Goal: Transaction & Acquisition: Purchase product/service

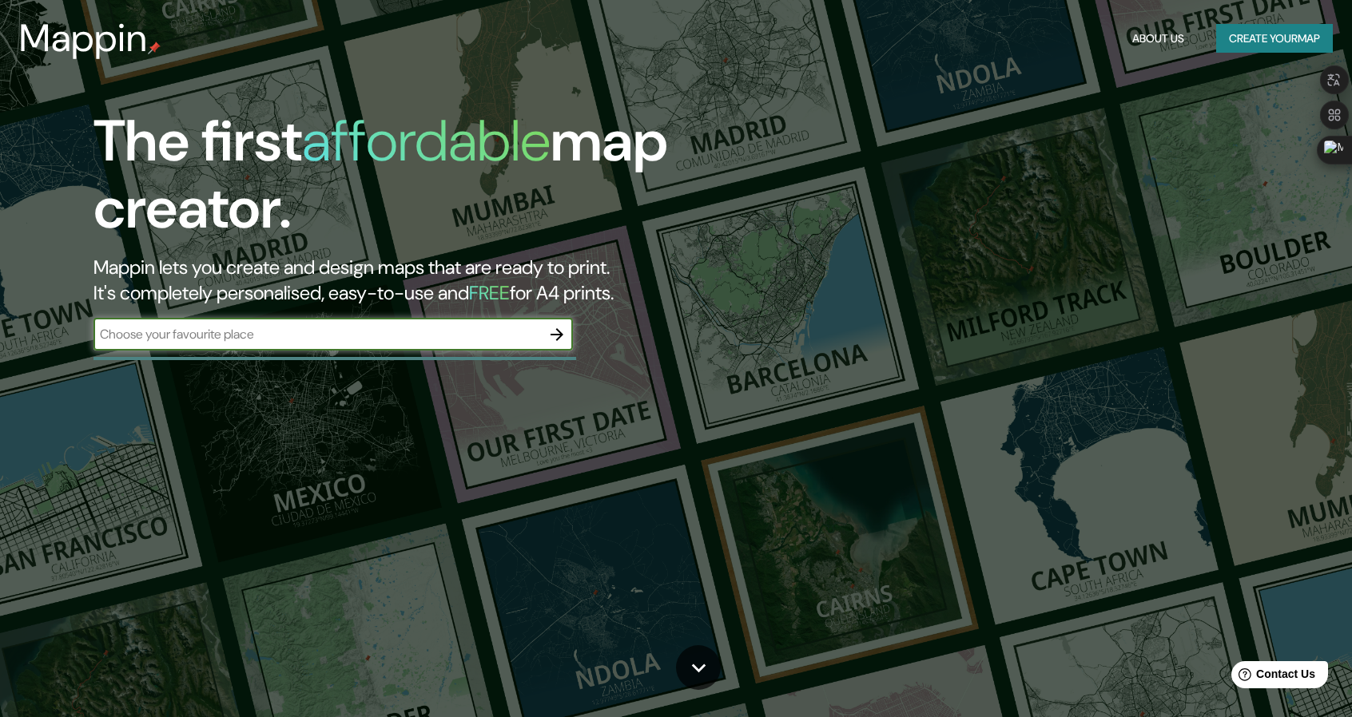
click at [459, 349] on div "​" at bounding box center [332, 335] width 479 height 32
click at [459, 341] on input "text" at bounding box center [316, 334] width 447 height 18
type input "[GEOGRAPHIC_DATA]"
click at [562, 335] on icon "button" at bounding box center [556, 334] width 13 height 13
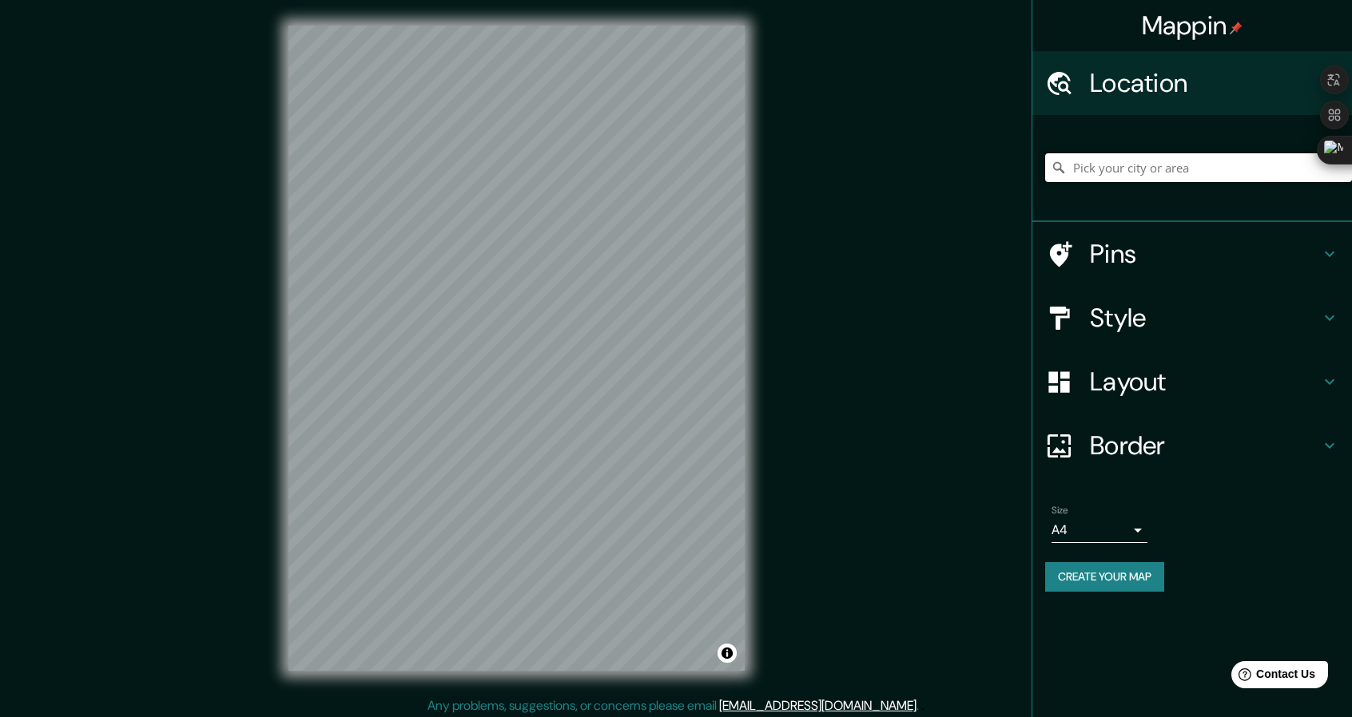
click at [1219, 160] on input "Pick your city or area" at bounding box center [1198, 167] width 307 height 29
drag, startPoint x: 1254, startPoint y: 161, endPoint x: 981, endPoint y: 139, distance: 274.2
click at [981, 139] on div "Mappin Location [GEOGRAPHIC_DATA], [US_STATE], [GEOGRAPHIC_DATA] Pins Style Lay…" at bounding box center [676, 361] width 1352 height 722
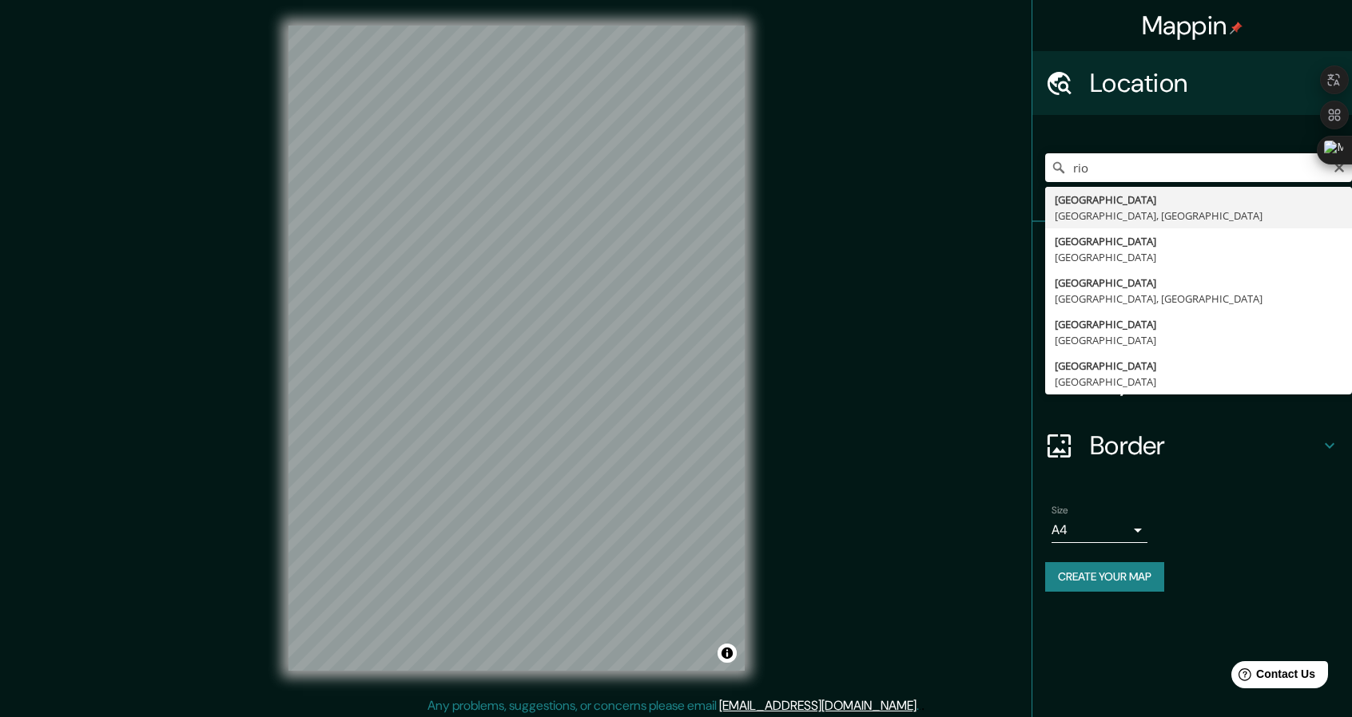
type input "[GEOGRAPHIC_DATA], [GEOGRAPHIC_DATA], [GEOGRAPHIC_DATA]"
